Goal: Task Accomplishment & Management: Use online tool/utility

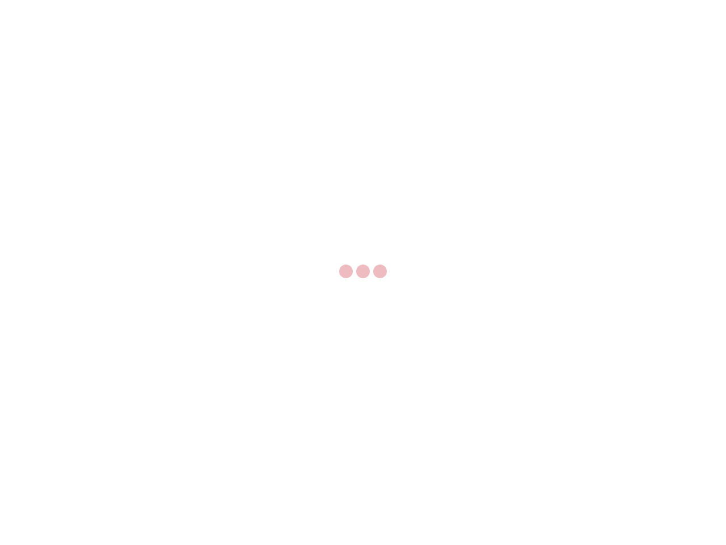
select select "US"
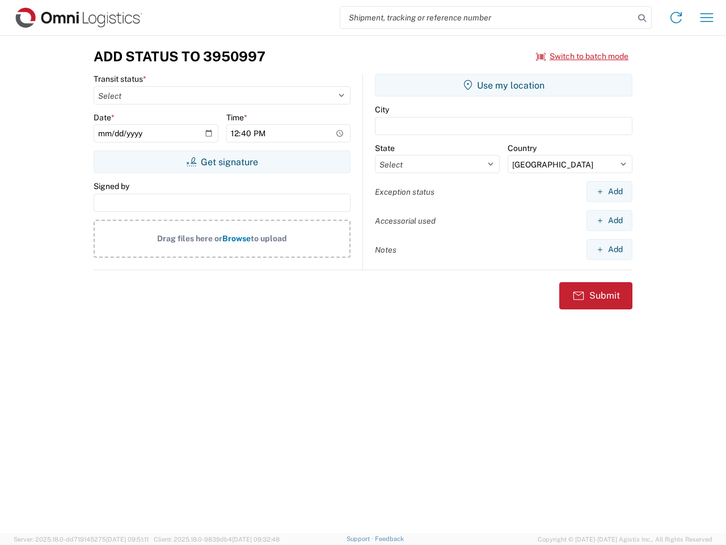
click at [487, 18] on input "search" at bounding box center [487, 18] width 294 height 22
click at [642, 18] on icon at bounding box center [642, 18] width 16 height 16
click at [676, 18] on icon at bounding box center [676, 18] width 18 height 18
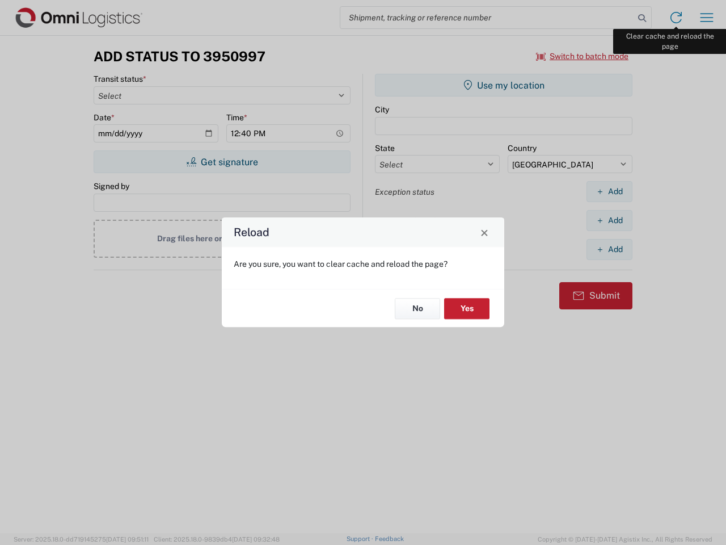
click at [707, 18] on div "Reload Are you sure, you want to clear cache and reload the page? No Yes" at bounding box center [363, 272] width 726 height 545
click at [583, 56] on div "Reload Are you sure, you want to clear cache and reload the page? No Yes" at bounding box center [363, 272] width 726 height 545
click at [222, 162] on div "Reload Are you sure, you want to clear cache and reload the page? No Yes" at bounding box center [363, 272] width 726 height 545
click at [504, 85] on div "Reload Are you sure, you want to clear cache and reload the page? No Yes" at bounding box center [363, 272] width 726 height 545
click at [609, 191] on div "Reload Are you sure, you want to clear cache and reload the page? No Yes" at bounding box center [363, 272] width 726 height 545
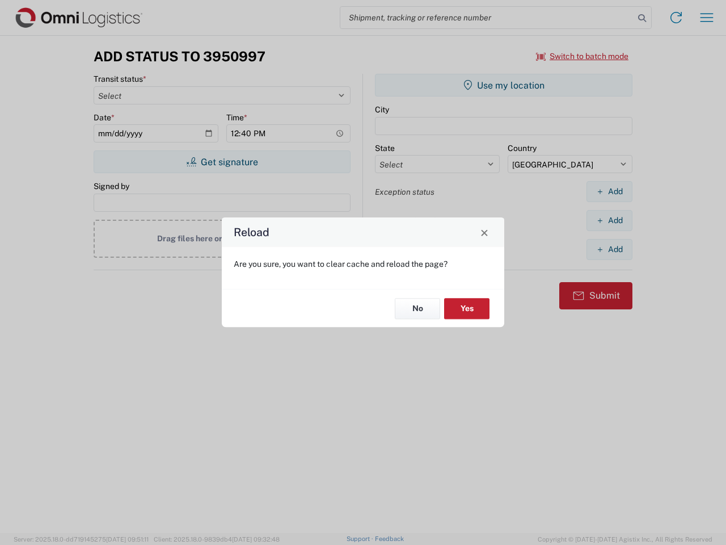
click at [609, 220] on div "Reload Are you sure, you want to clear cache and reload the page? No Yes" at bounding box center [363, 272] width 726 height 545
click at [609, 249] on div "Reload Are you sure, you want to clear cache and reload the page? No Yes" at bounding box center [363, 272] width 726 height 545
